Goal: Task Accomplishment & Management: Complete application form

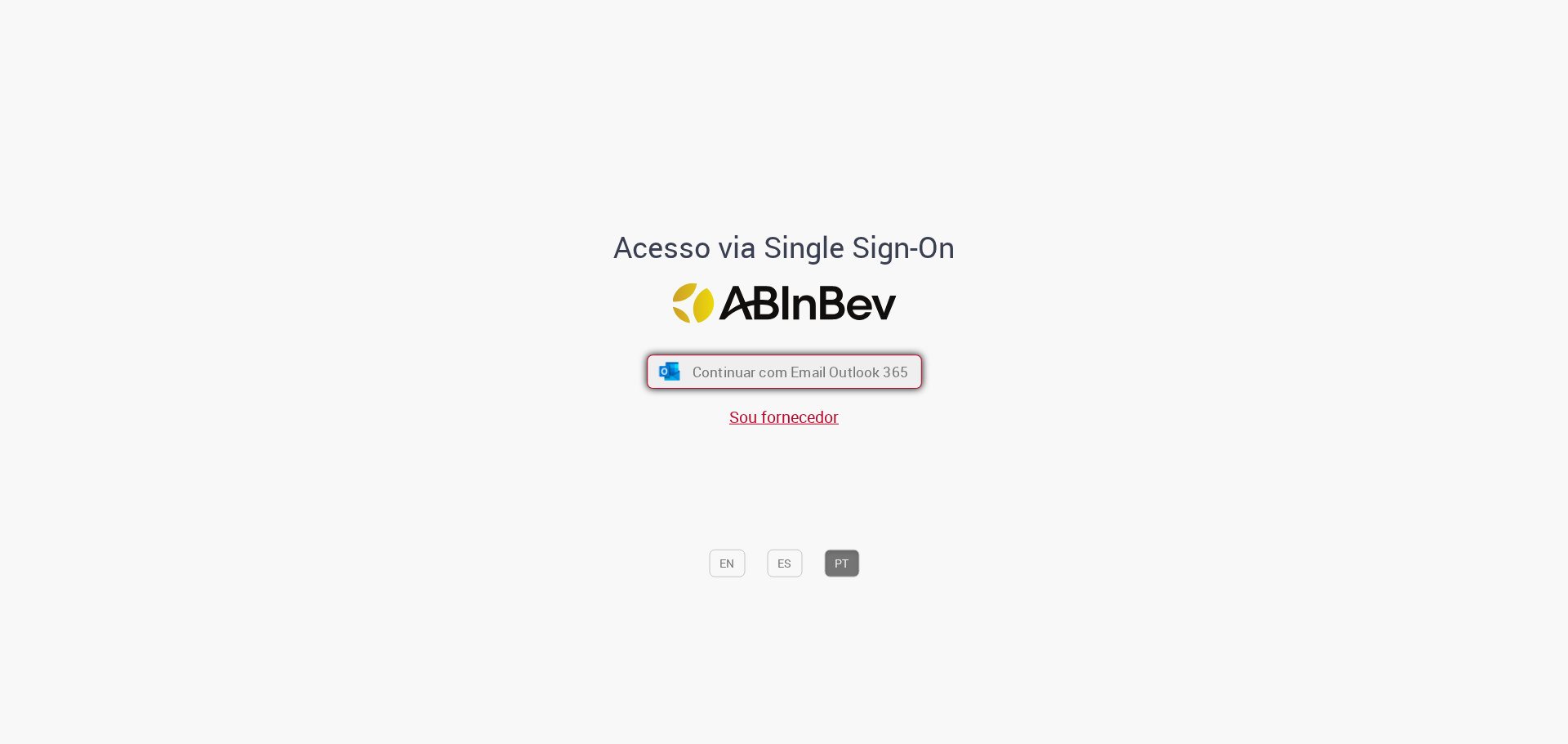
click at [722, 369] on span "Continuar com Email Outlook 365" at bounding box center [799, 371] width 215 height 19
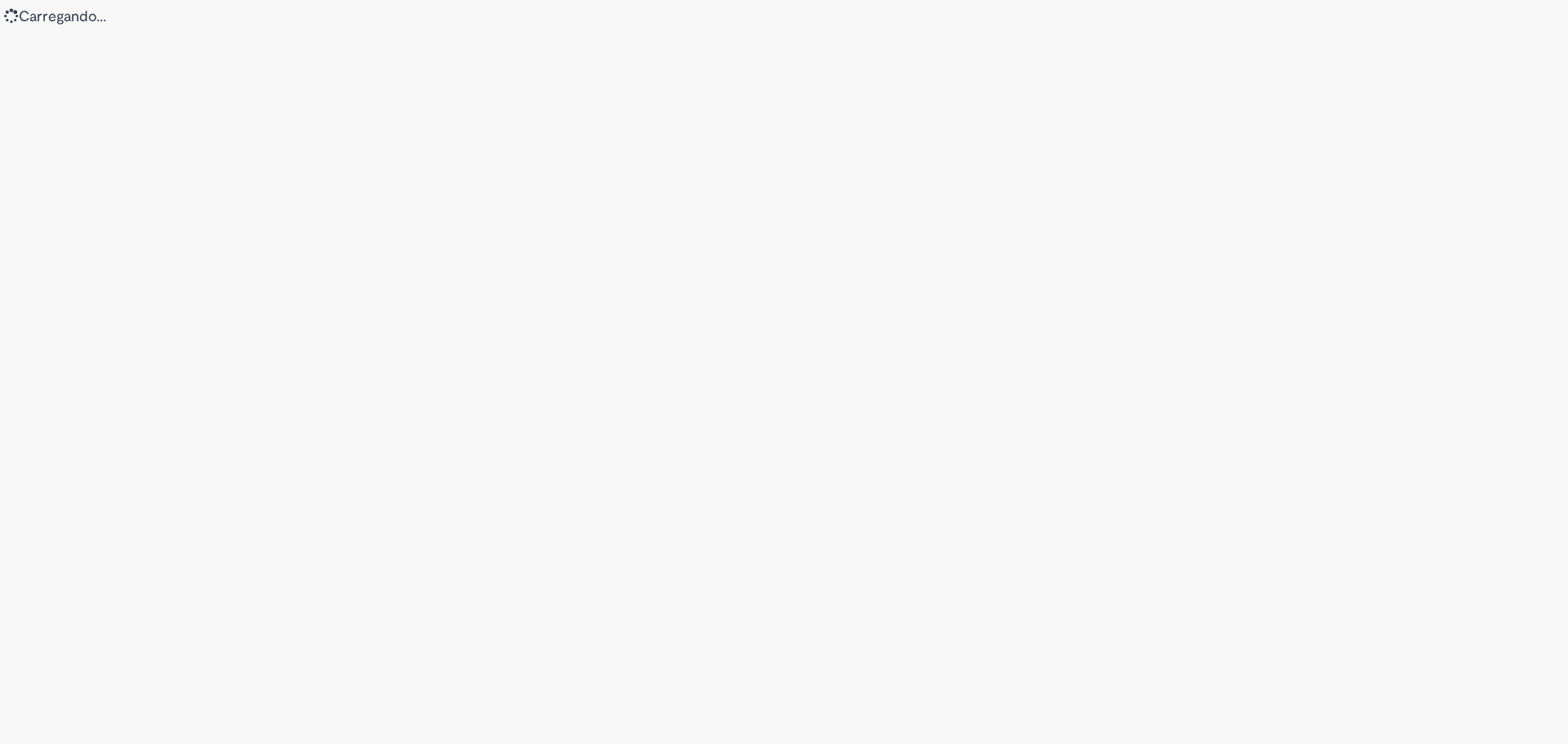
drag, startPoint x: 0, startPoint y: 0, endPoint x: 1283, endPoint y: 321, distance: 1322.5
click at [1283, 321] on div "Loading..." at bounding box center [784, 372] width 1568 height 744
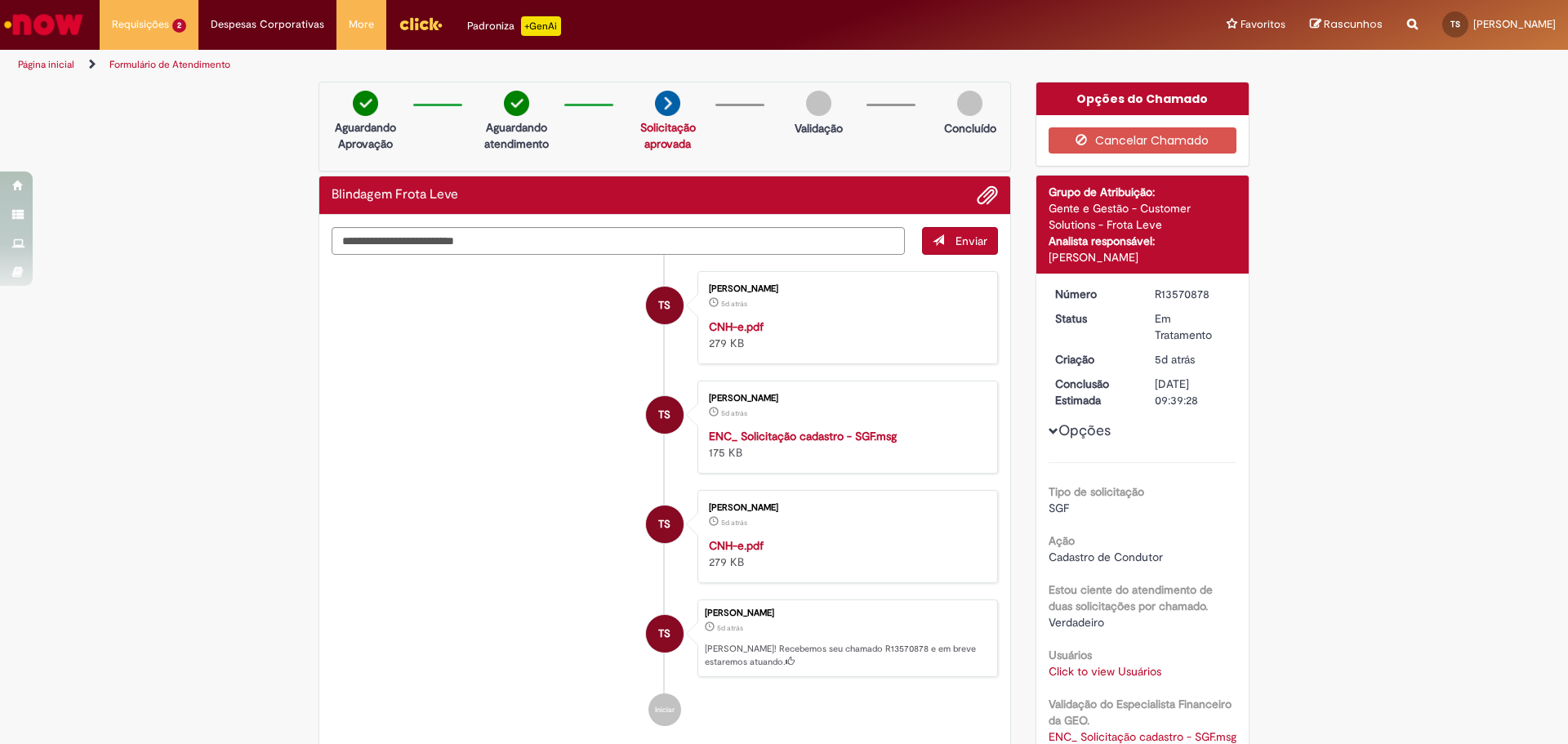
click at [664, 108] on img at bounding box center [668, 103] width 25 height 25
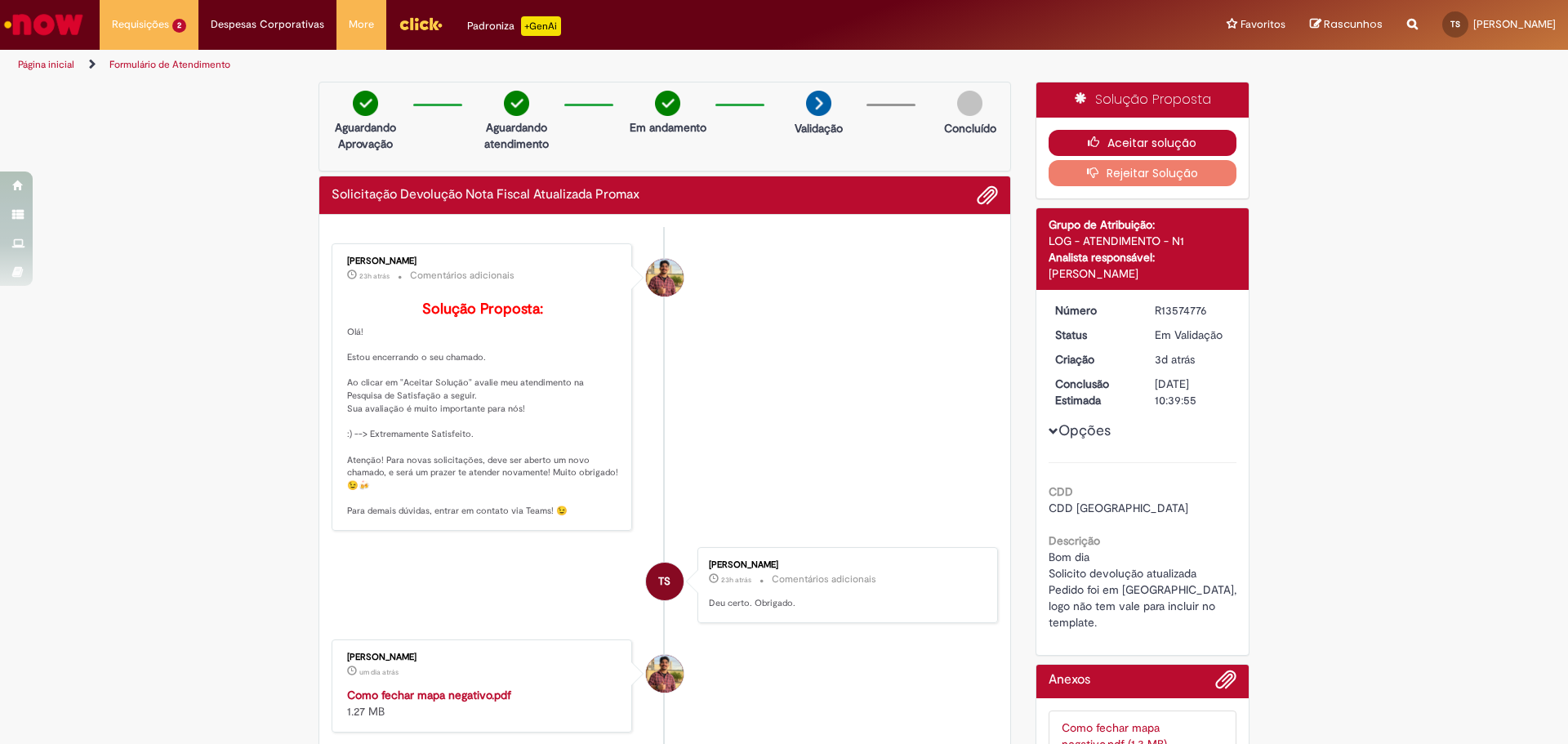
click at [1146, 132] on button "Aceitar solução" at bounding box center [1142, 142] width 188 height 26
